Goal: Navigation & Orientation: Find specific page/section

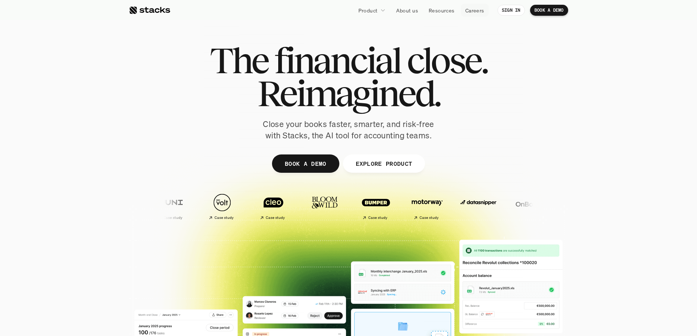
click at [481, 14] on p "Careers" at bounding box center [474, 11] width 19 height 8
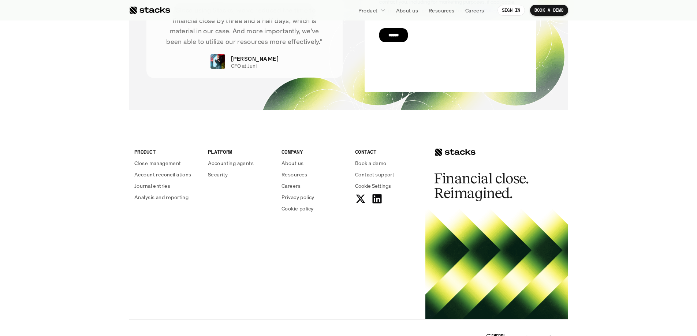
scroll to position [2625, 0]
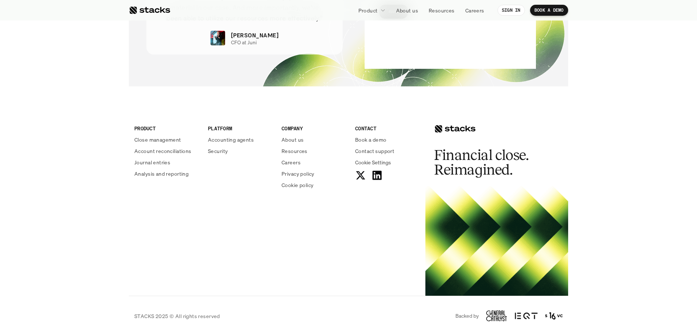
click at [293, 138] on p "About us" at bounding box center [293, 140] width 22 height 8
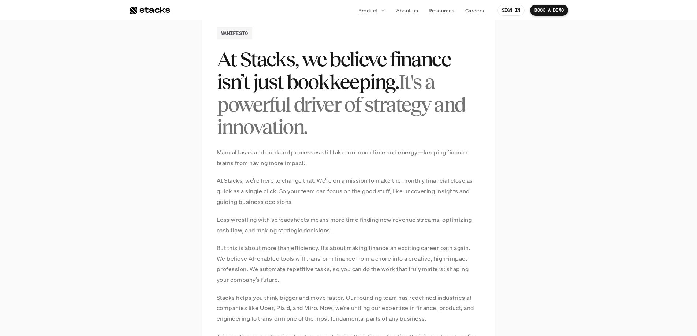
scroll to position [527, 0]
